Goal: Find specific page/section: Find specific page/section

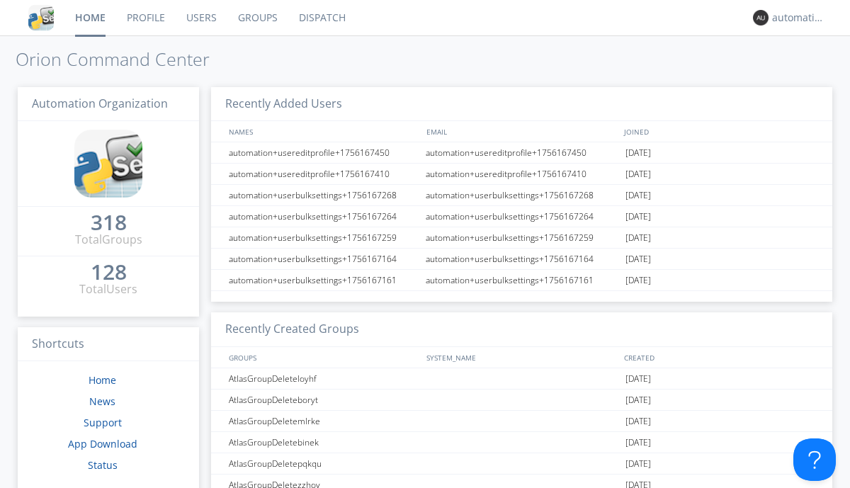
click at [321, 18] on link "Dispatch" at bounding box center [322, 17] width 68 height 35
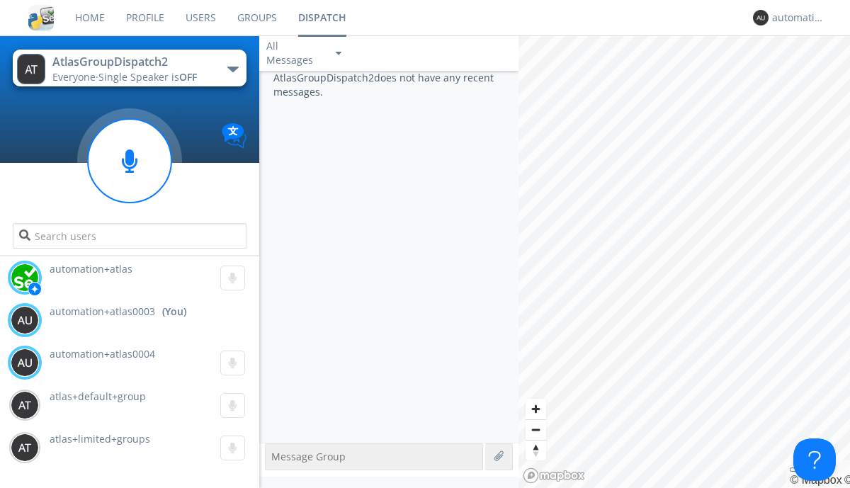
click at [232, 69] on div "button" at bounding box center [232, 70] width 11 height 6
click at [0, 0] on span "AtlasGroupDispatch" at bounding box center [0, 0] width 0 height 0
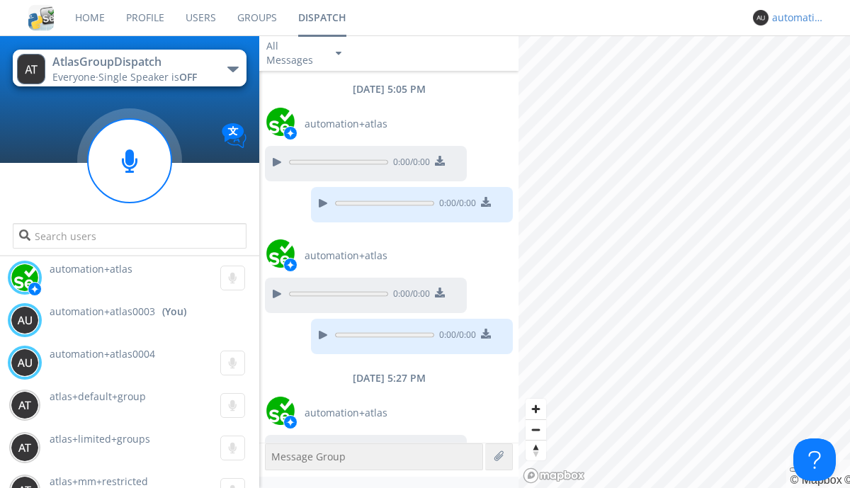
click at [795, 18] on div "automation+atlas0003" at bounding box center [798, 18] width 53 height 14
